Goal: Information Seeking & Learning: Learn about a topic

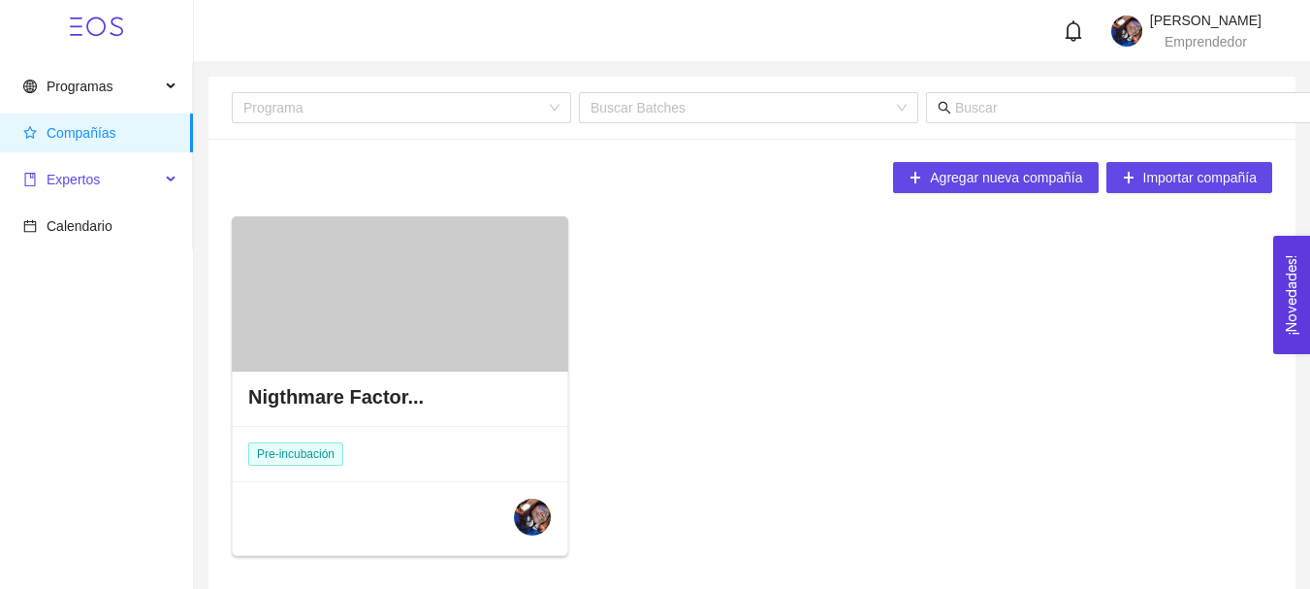
click at [75, 185] on span "Expertos" at bounding box center [73, 180] width 53 height 16
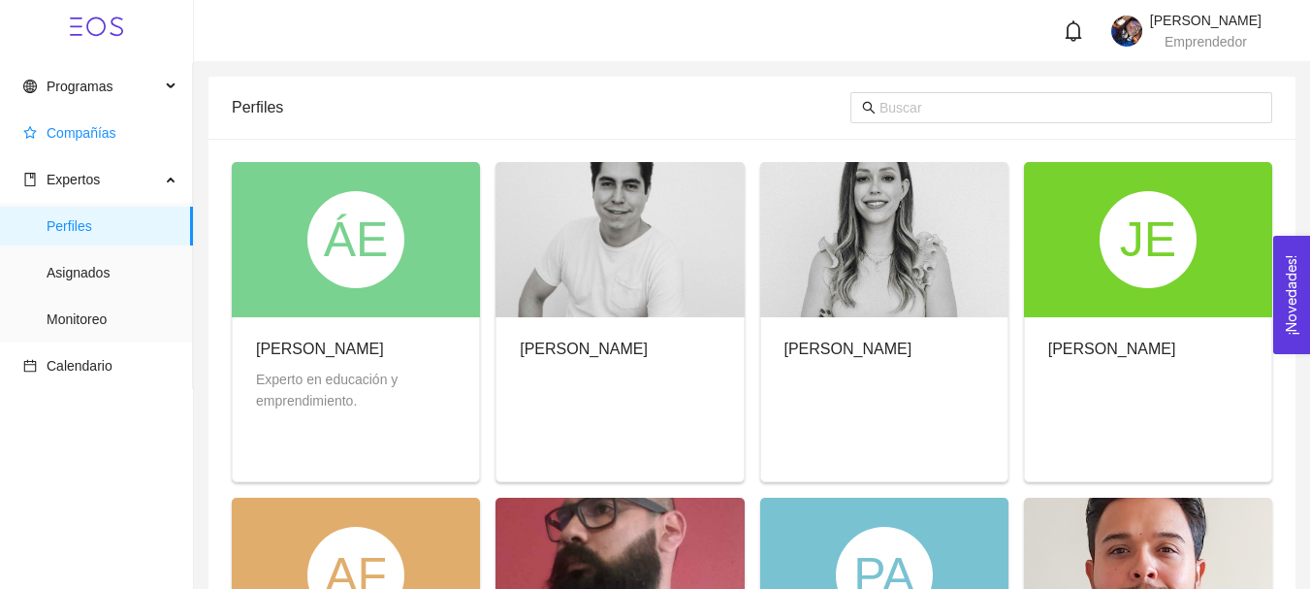
click at [113, 146] on span "Compañías" at bounding box center [100, 132] width 154 height 39
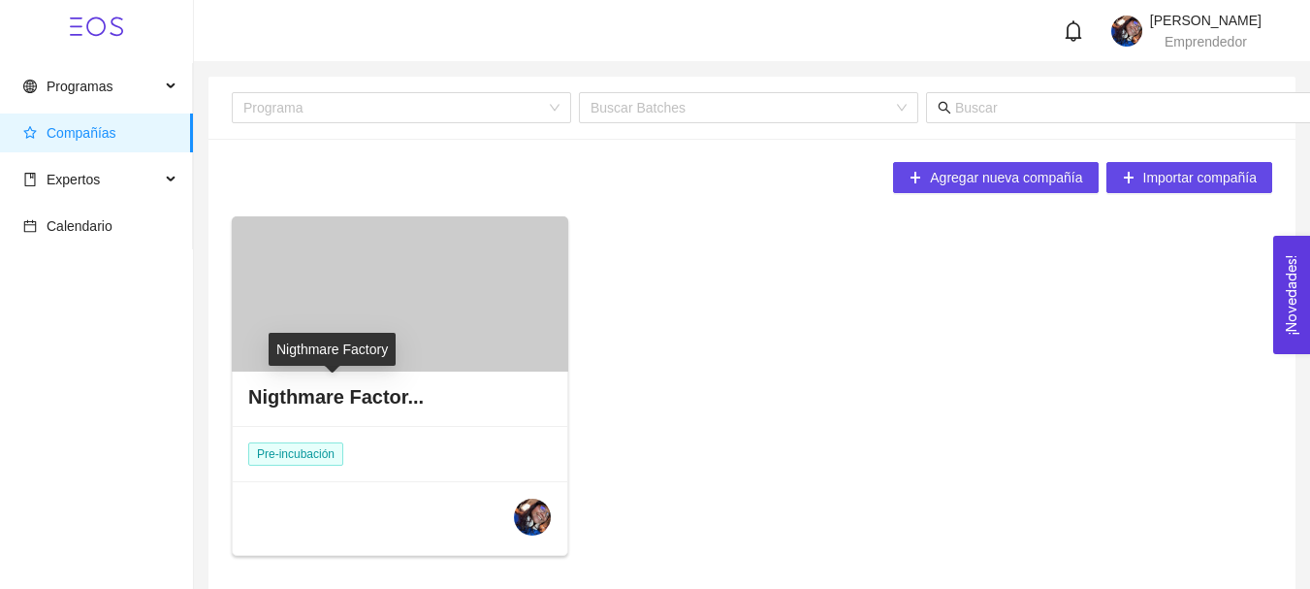
click at [398, 397] on h4 "Nigthmare Factor..." at bounding box center [335, 396] width 175 height 27
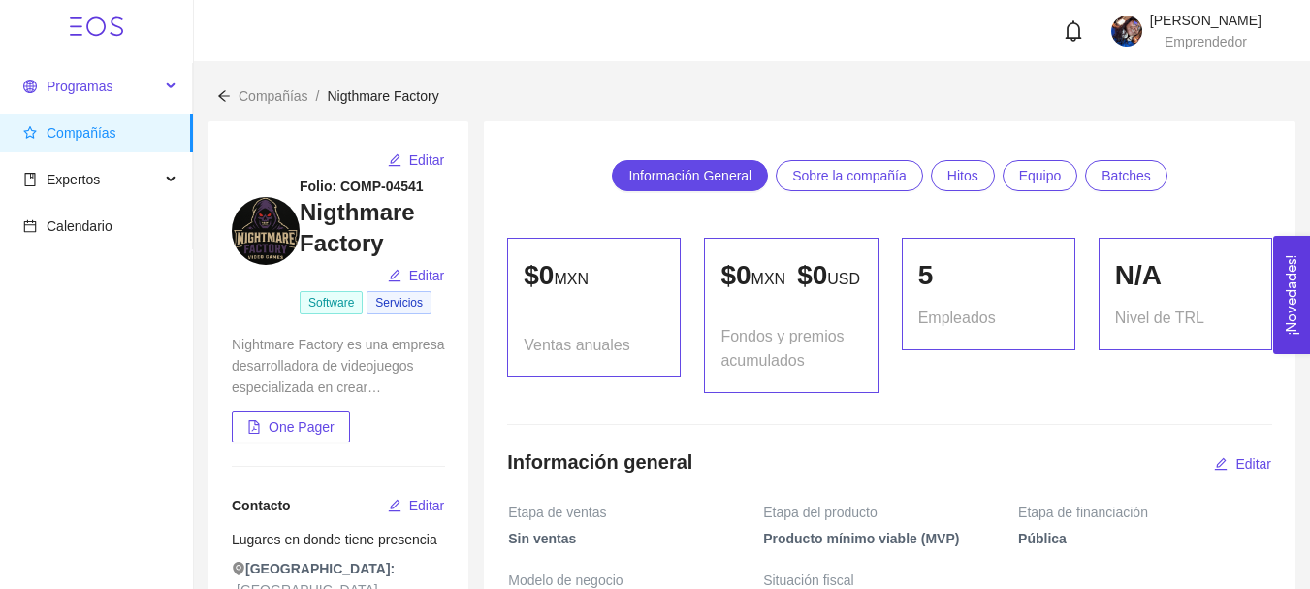
click at [141, 87] on span "Programas" at bounding box center [91, 86] width 137 height 39
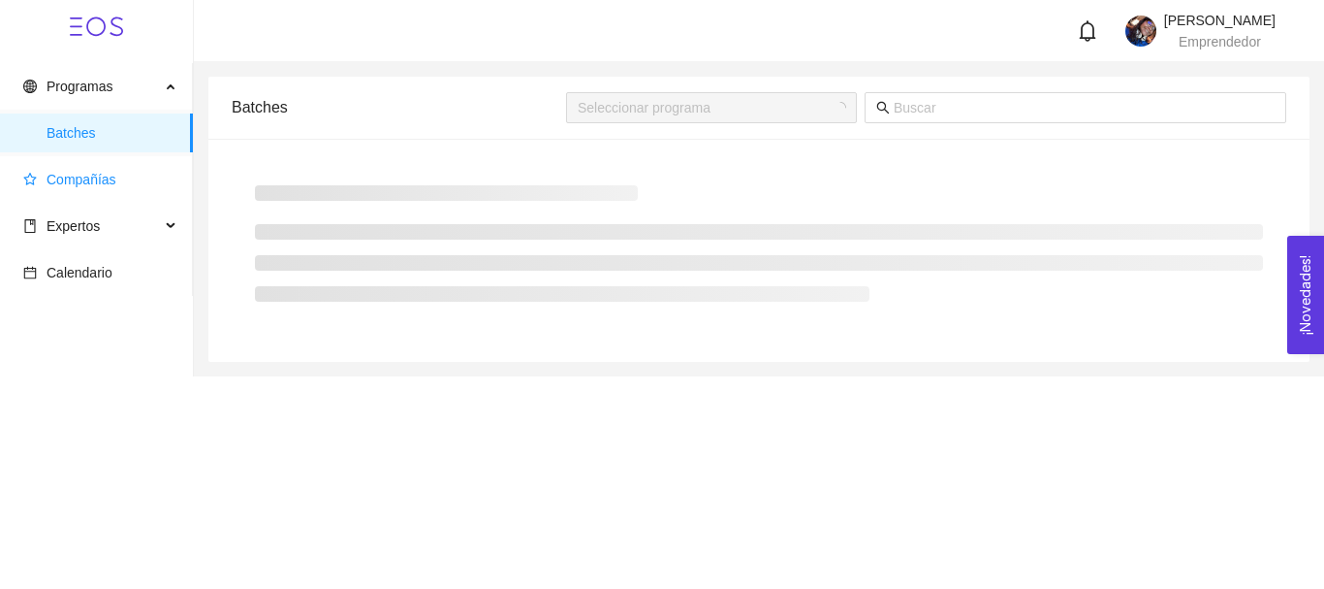
click at [119, 166] on span "Compañías" at bounding box center [100, 179] width 154 height 39
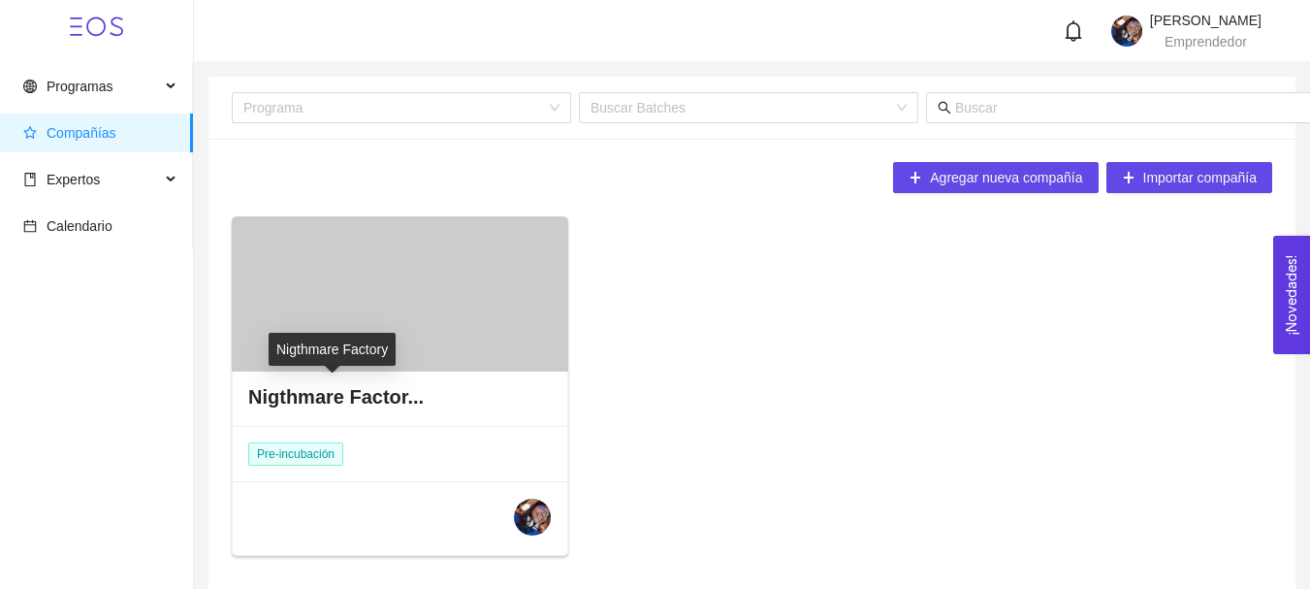
click at [378, 400] on h4 "Nigthmare Factor..." at bounding box center [335, 396] width 175 height 27
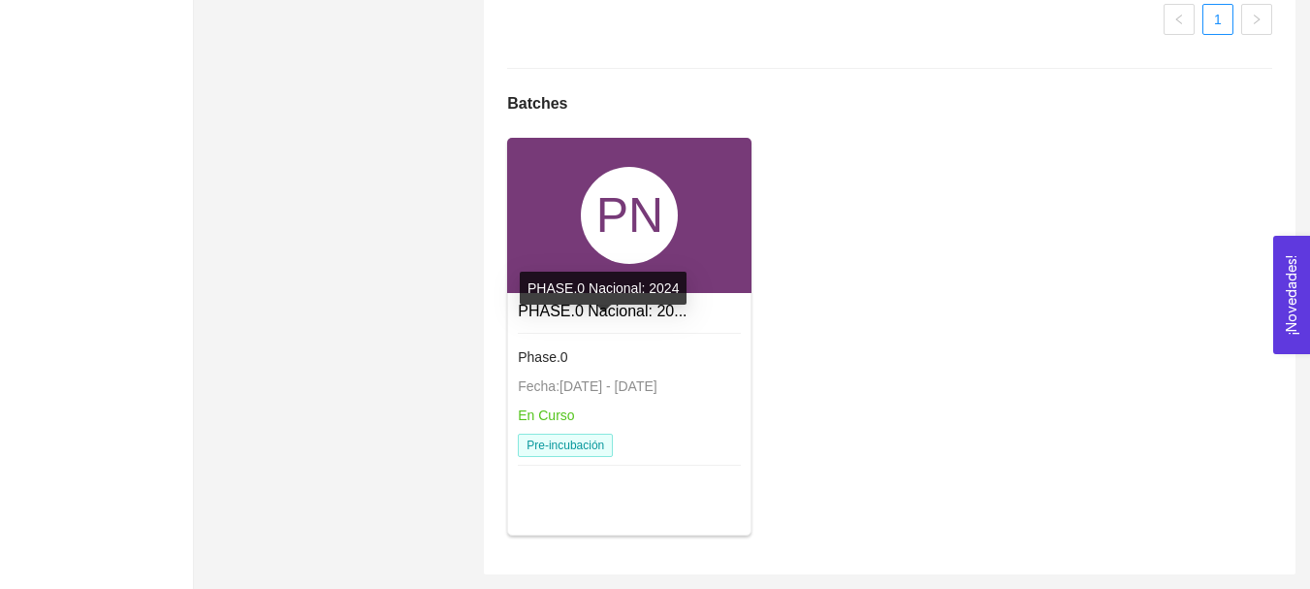
click at [640, 306] on link "PHASE.0 Nacional: 20..." at bounding box center [602, 311] width 169 height 16
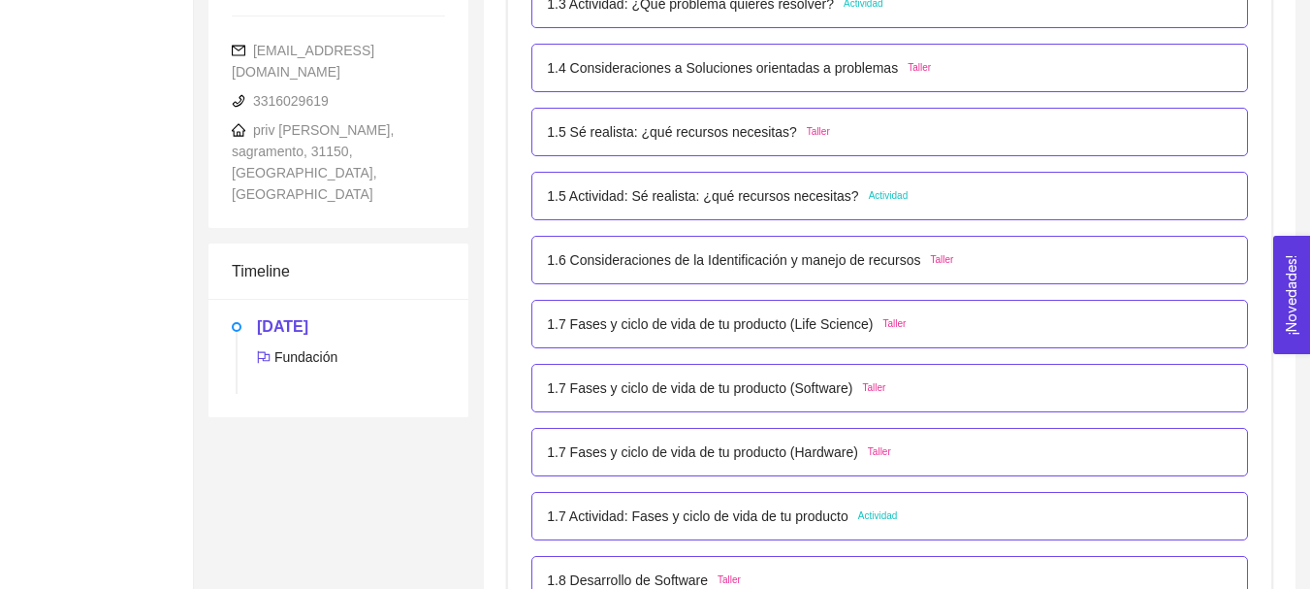
scroll to position [908, 0]
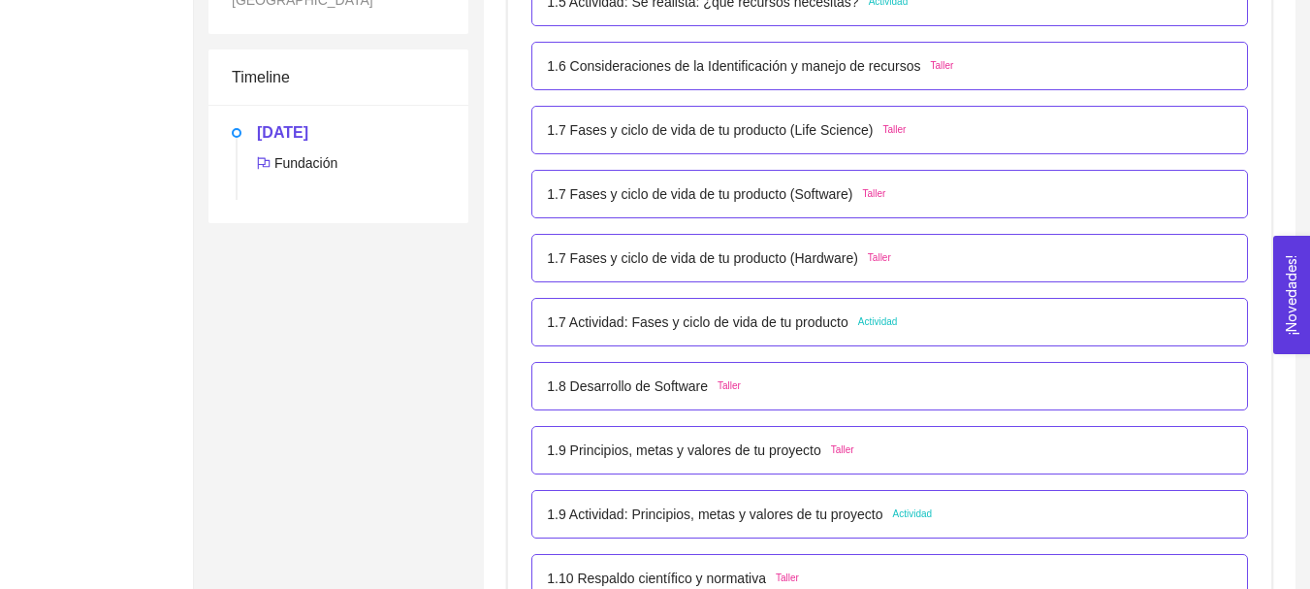
click at [789, 313] on p "1.7 Actividad: Fases y ciclo de vida de tu producto" at bounding box center [698, 321] width 302 height 21
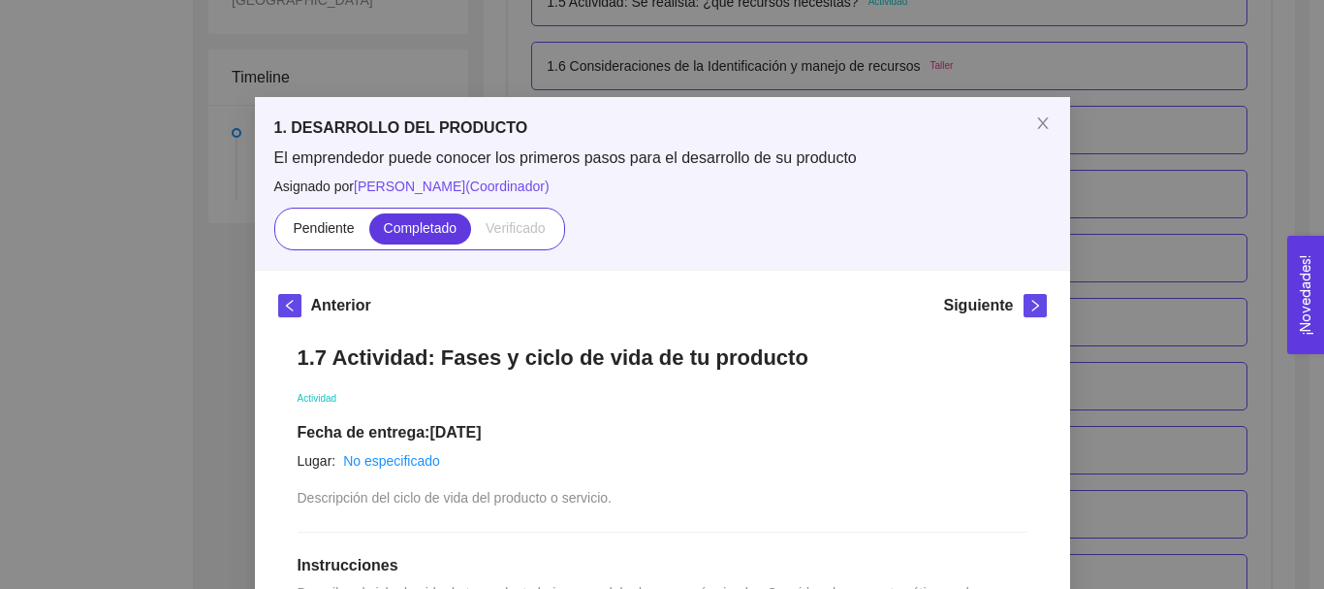
click at [1253, 159] on div "1. DESARROLLO DEL PRODUCTO El emprendedor puede conocer los primeros pasos para…" at bounding box center [662, 294] width 1324 height 589
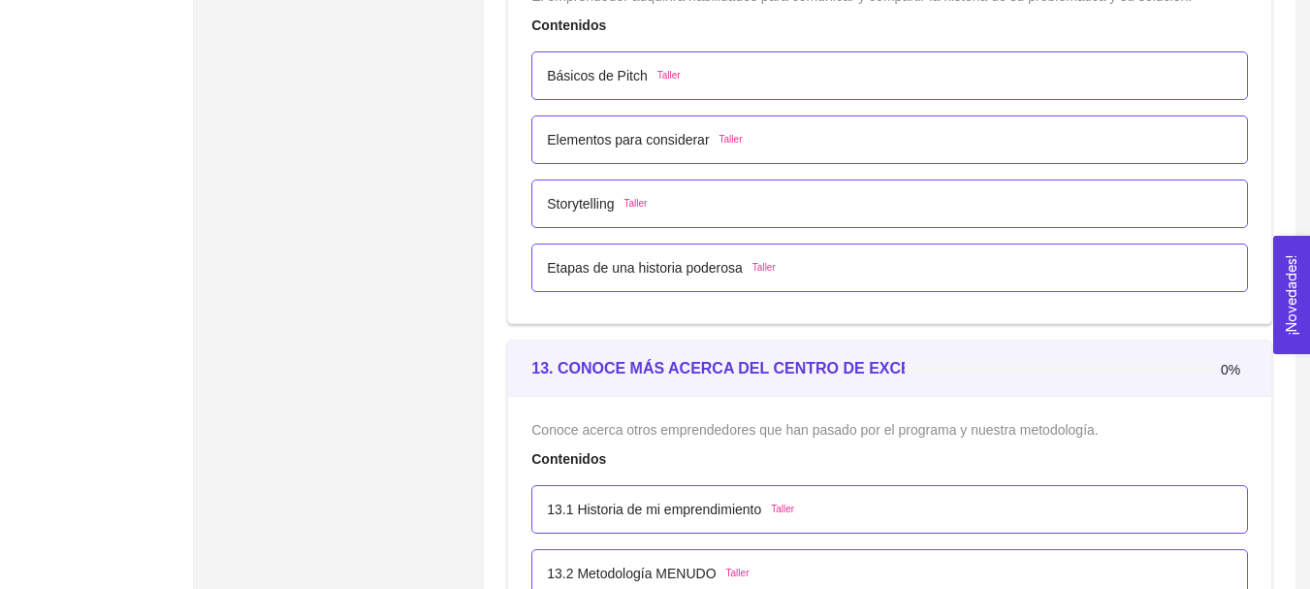
scroll to position [8342, 0]
